Goal: Register for event/course

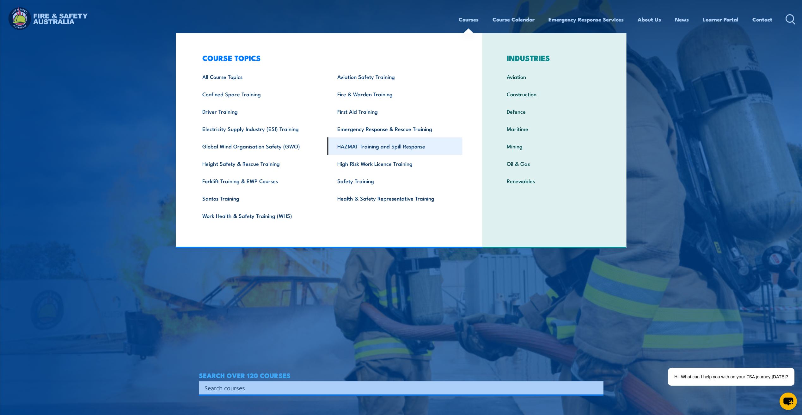
click at [367, 149] on link "HAZMAT Training and Spill Response" at bounding box center [394, 145] width 135 height 17
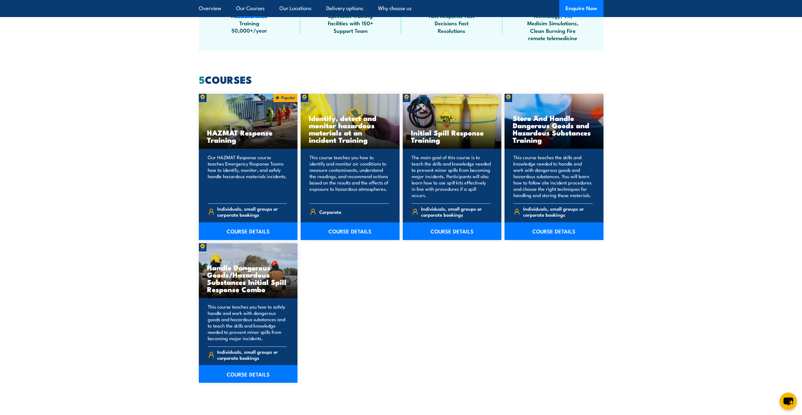
scroll to position [474, 0]
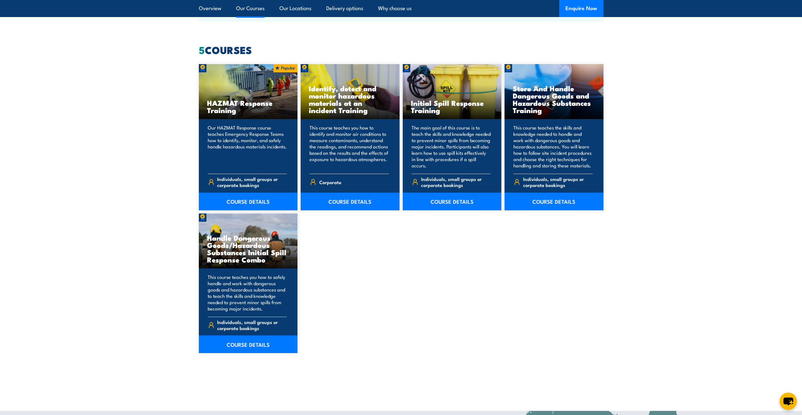
click at [711, 125] on section "5 COURSES HAZMAT Response Training COURSE DETAILS Corporate 5" at bounding box center [401, 214] width 802 height 338
click at [579, 198] on link "COURSE DETAILS" at bounding box center [553, 202] width 99 height 18
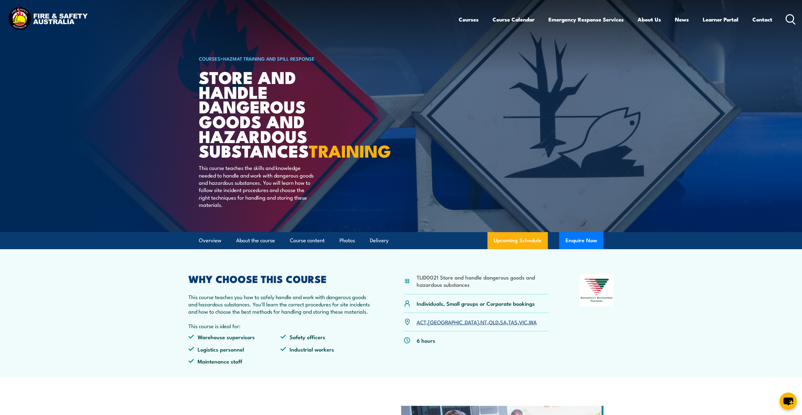
click at [529, 326] on link "WA" at bounding box center [533, 322] width 8 height 8
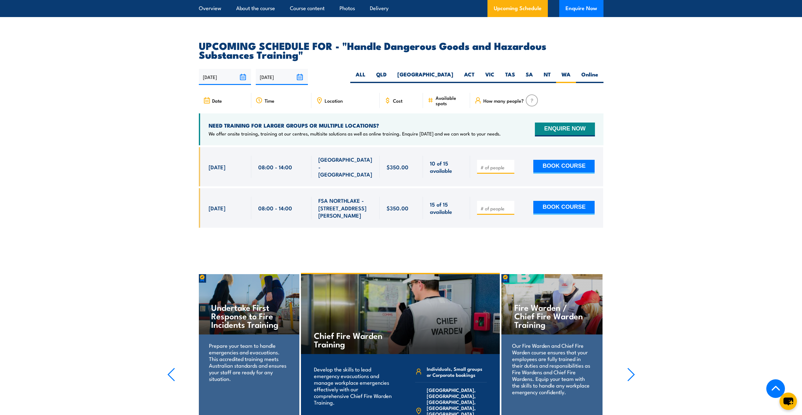
scroll to position [931, 0]
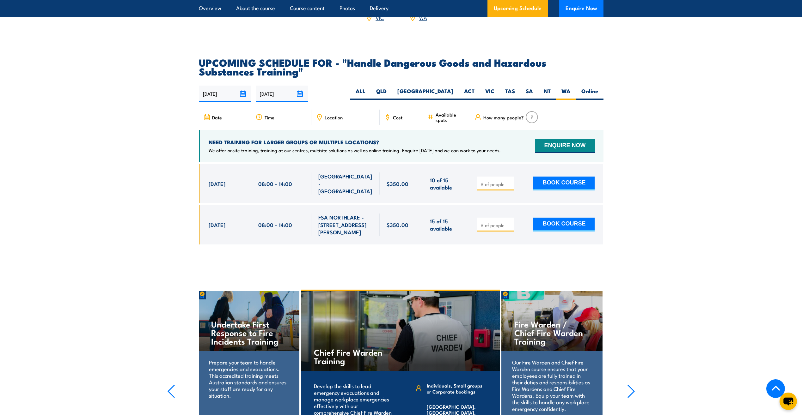
click at [55, 226] on section "UPCOMING SCHEDULE FOR - "Handle Dangerous Goods and Hazardous Substances Traini…" at bounding box center [401, 156] width 802 height 196
drag, startPoint x: 133, startPoint y: 163, endPoint x: 127, endPoint y: 159, distance: 6.8
click at [129, 161] on section "UPCOMING SCHEDULE FOR - "Handle Dangerous Goods and Hazardous Substances Traini…" at bounding box center [401, 156] width 802 height 196
drag, startPoint x: 71, startPoint y: 191, endPoint x: 151, endPoint y: 148, distance: 90.9
click at [74, 190] on section "UPCOMING SCHEDULE FOR - "Handle Dangerous Goods and Hazardous Substances Traini…" at bounding box center [401, 156] width 802 height 196
